Goal: Find specific page/section: Find specific page/section

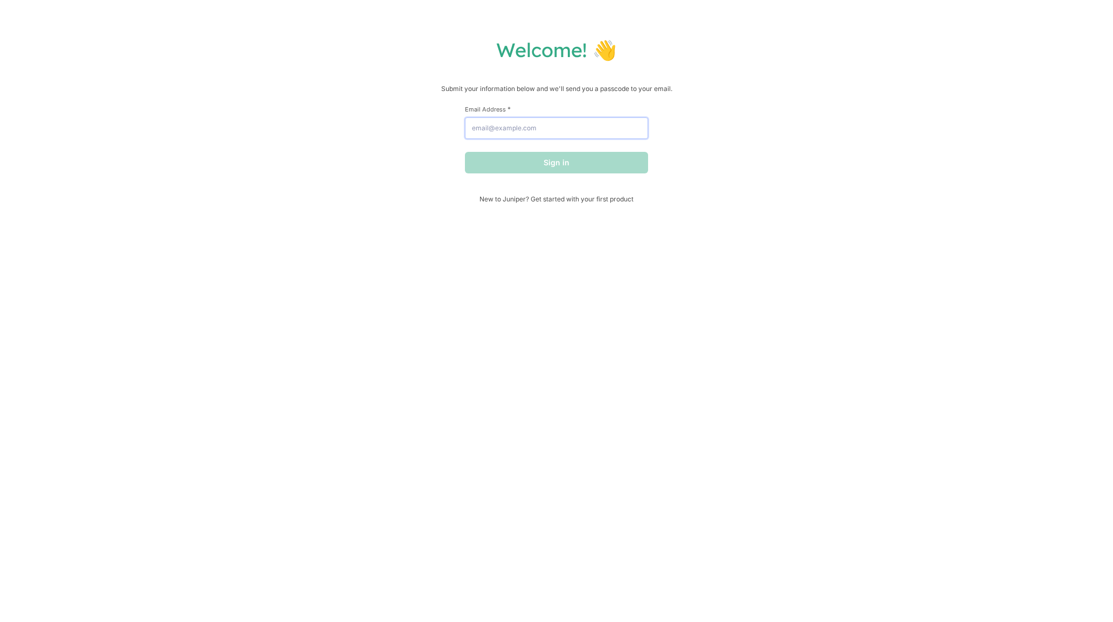
click at [532, 131] on input "Email Address *" at bounding box center [556, 128] width 183 height 22
click at [597, 124] on input "Email Address *" at bounding box center [556, 128] width 183 height 22
click at [519, 129] on input "[EMAIL_ADDRESS][DOMAIN_NAME]" at bounding box center [556, 128] width 183 height 22
type input "[EMAIL_ADDRESS]"
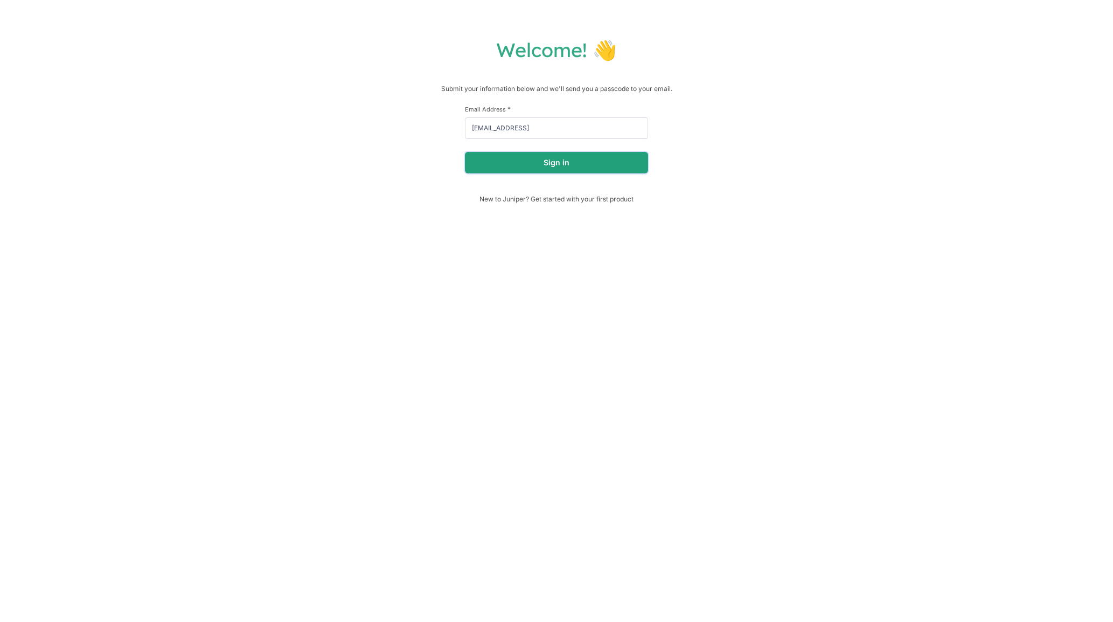
click at [565, 165] on button "Sign in" at bounding box center [556, 163] width 183 height 22
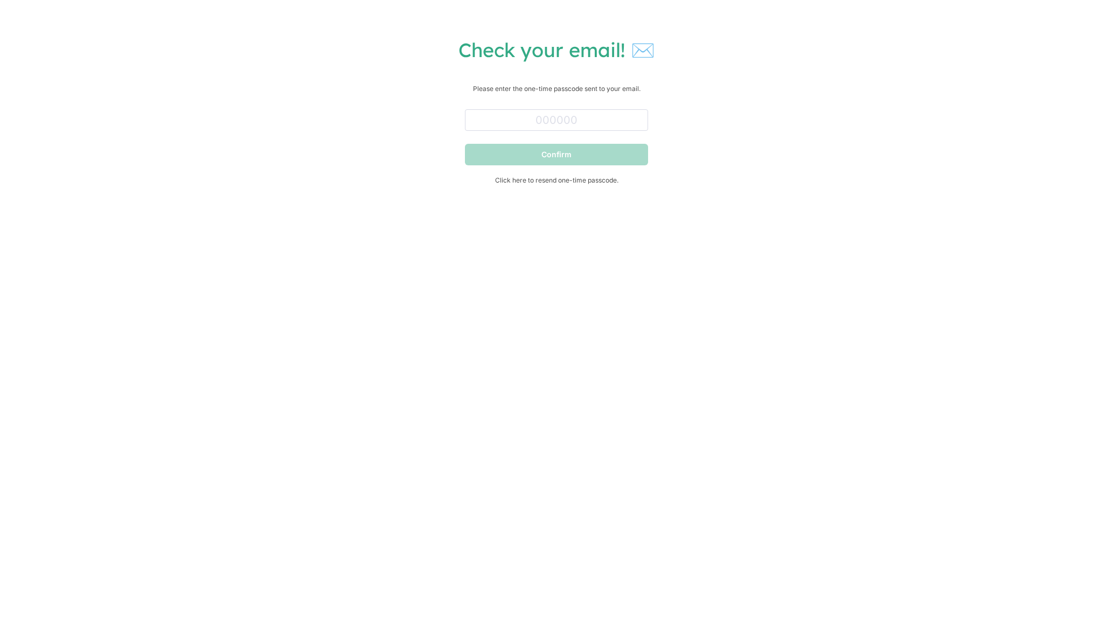
drag, startPoint x: 641, startPoint y: 18, endPoint x: 598, endPoint y: 60, distance: 59.8
click at [641, 18] on div "Check your email! ✉️ Please enter the one-time passcode sent to your email. Con…" at bounding box center [556, 311] width 1113 height 622
click at [533, 118] on input "text" at bounding box center [556, 120] width 183 height 22
paste input "017577"
type input "017577"
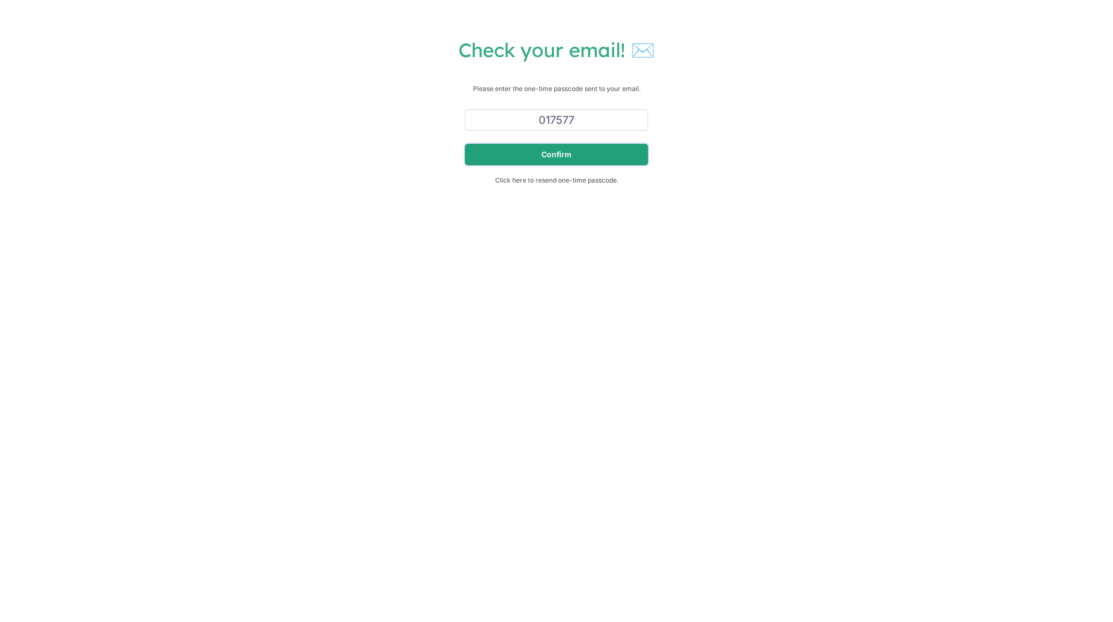
click at [602, 147] on button "Confirm" at bounding box center [556, 155] width 183 height 22
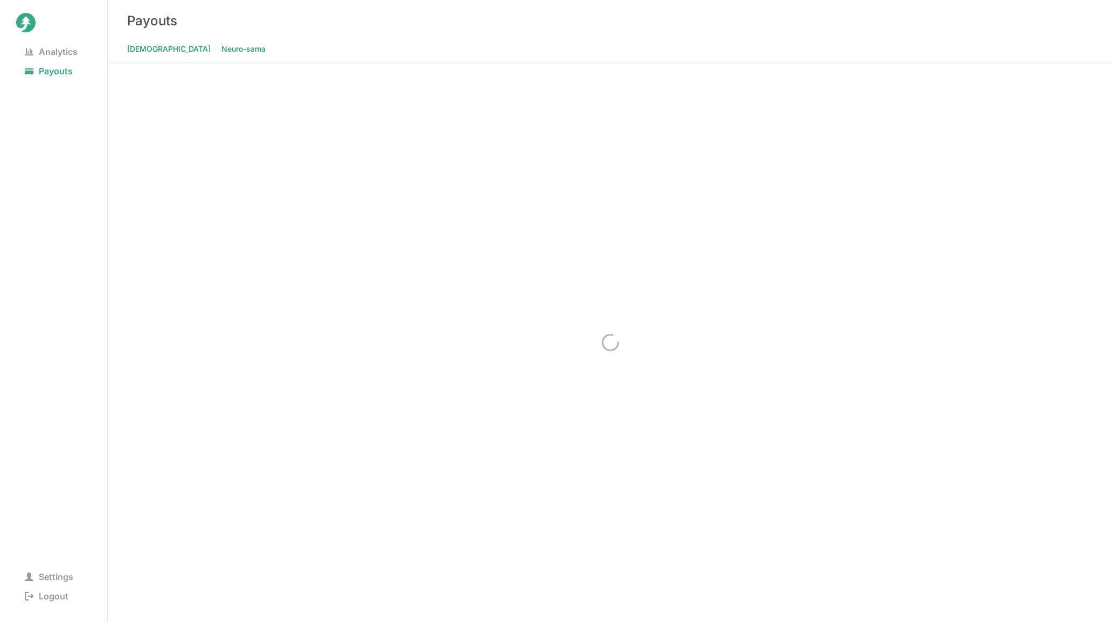
click at [221, 45] on span "Neuro-sama" at bounding box center [243, 48] width 44 height 15
click at [972, 189] on div at bounding box center [611, 343] width 1006 height 560
click at [53, 54] on span "Analytics" at bounding box center [51, 51] width 70 height 15
click at [221, 46] on span "Neuro-sama" at bounding box center [243, 48] width 44 height 15
click at [64, 70] on span "Payouts" at bounding box center [48, 71] width 65 height 15
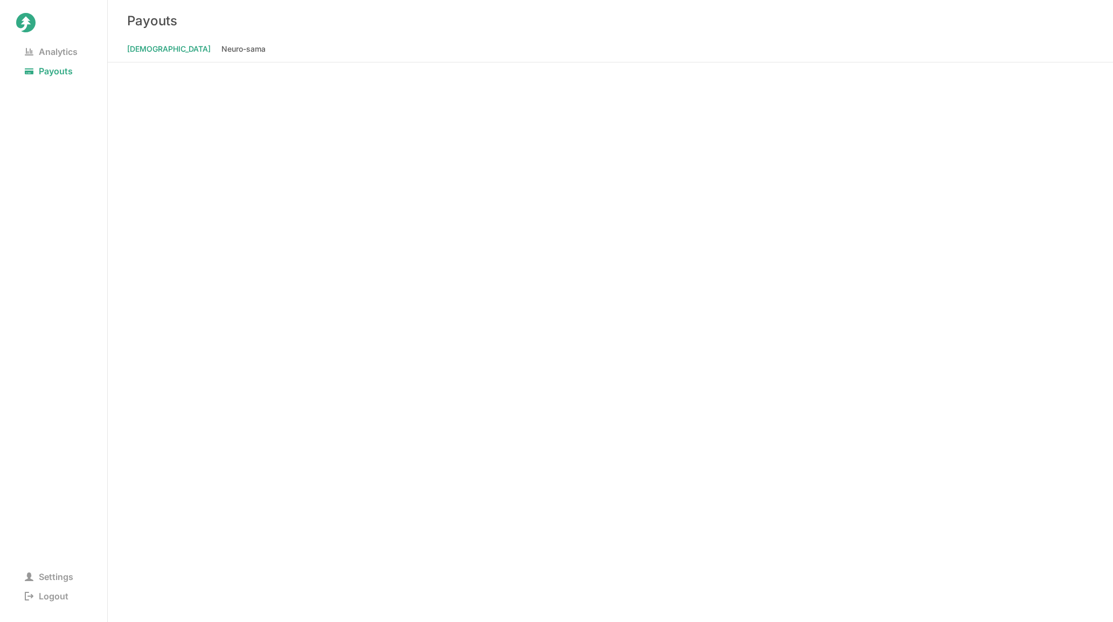
click at [182, 41] on div "Payouts" at bounding box center [611, 20] width 1006 height 41
click at [221, 48] on span "Neuro-sama" at bounding box center [243, 48] width 44 height 15
click at [937, 214] on div at bounding box center [611, 343] width 1006 height 560
click at [1000, 113] on div at bounding box center [611, 343] width 1006 height 560
click at [926, 169] on div at bounding box center [611, 343] width 1006 height 560
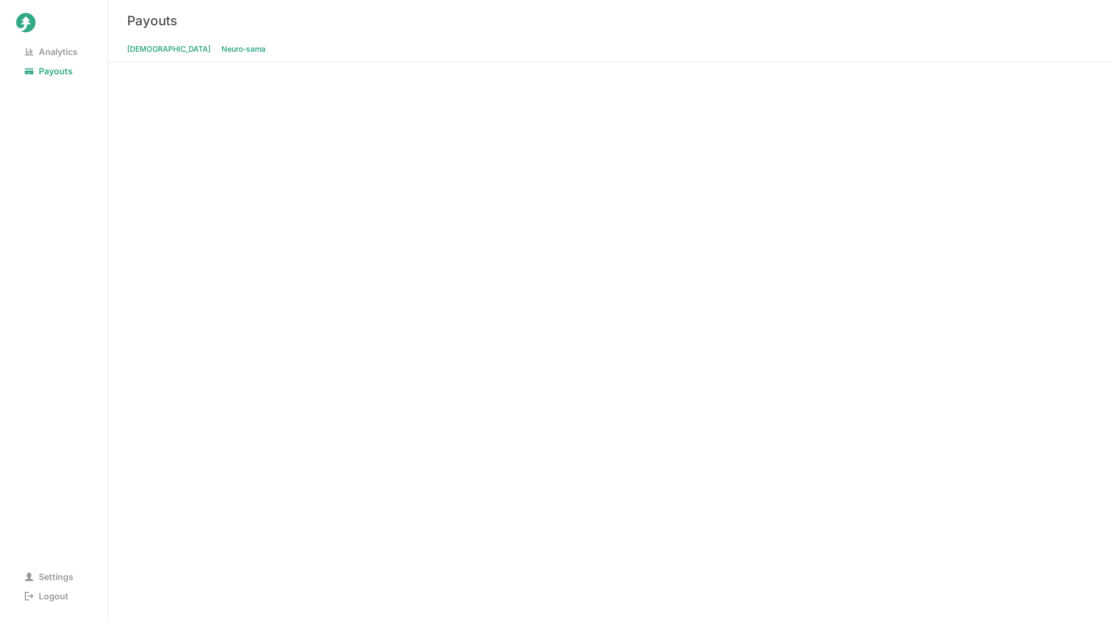
click at [221, 49] on span "Neuro-sama" at bounding box center [243, 48] width 44 height 15
